Goal: Information Seeking & Learning: Learn about a topic

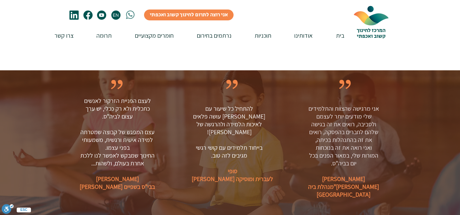
scroll to position [1531, 0]
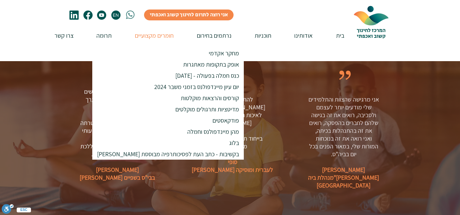
click at [152, 37] on p "חומרים מקצועיים" at bounding box center [154, 35] width 46 height 19
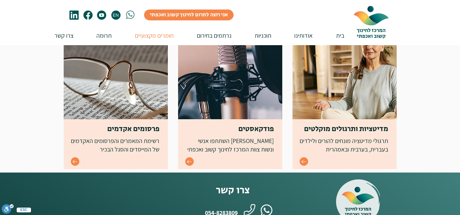
scroll to position [306, 0]
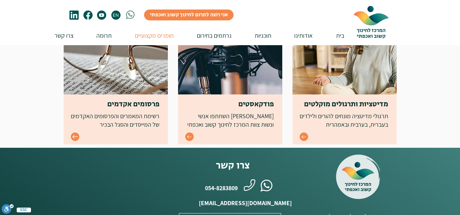
click at [74, 136] on icon "Go to" at bounding box center [75, 137] width 6 height 6
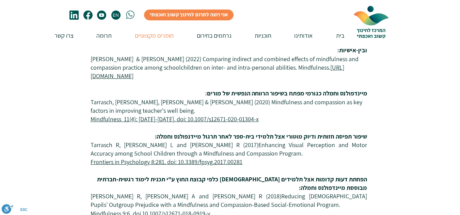
scroll to position [208, 0]
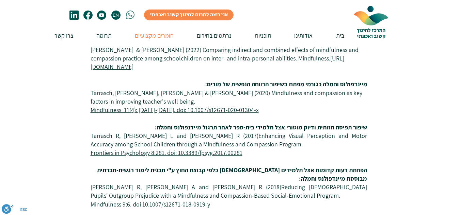
click at [233, 154] on span "Frontiers in Psychology 8:281. doi: 10.3389/fpsyg.2017.00281" at bounding box center [167, 153] width 152 height 8
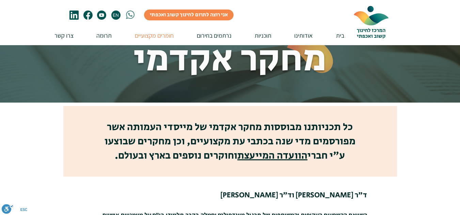
scroll to position [4, 0]
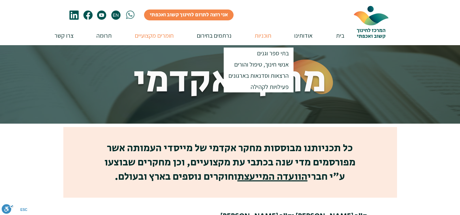
click at [264, 34] on p "תוכניות" at bounding box center [262, 35] width 23 height 19
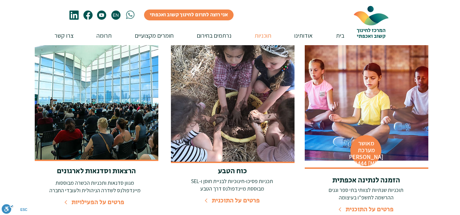
scroll to position [340, 0]
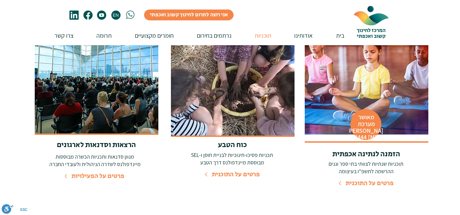
click at [360, 179] on span "פרטים על התוכנית" at bounding box center [369, 183] width 48 height 9
